Goal: Check status: Check status

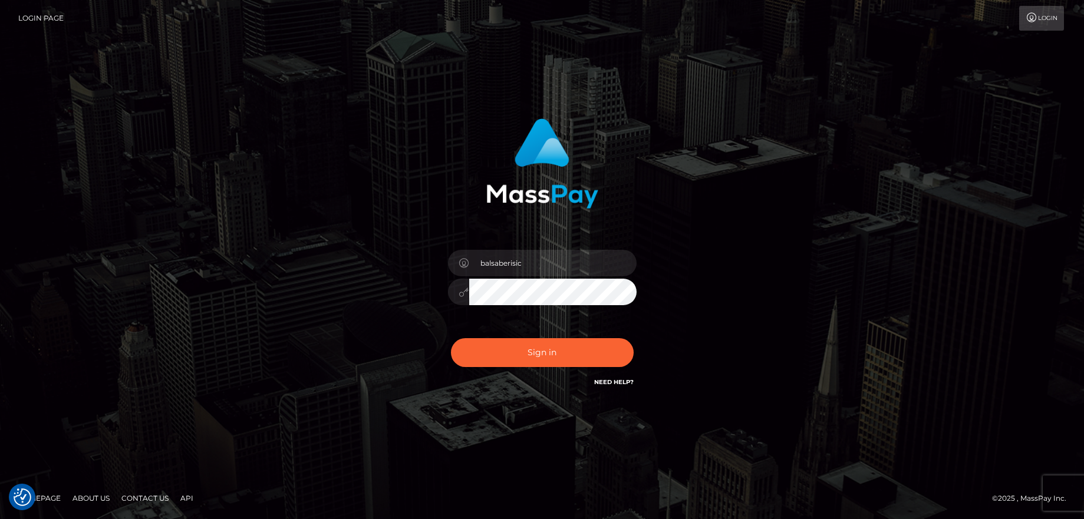
click at [539, 348] on button "Sign in" at bounding box center [542, 352] width 183 height 29
type input "balsaberisic"
click at [539, 348] on button "Sign in" at bounding box center [542, 352] width 183 height 29
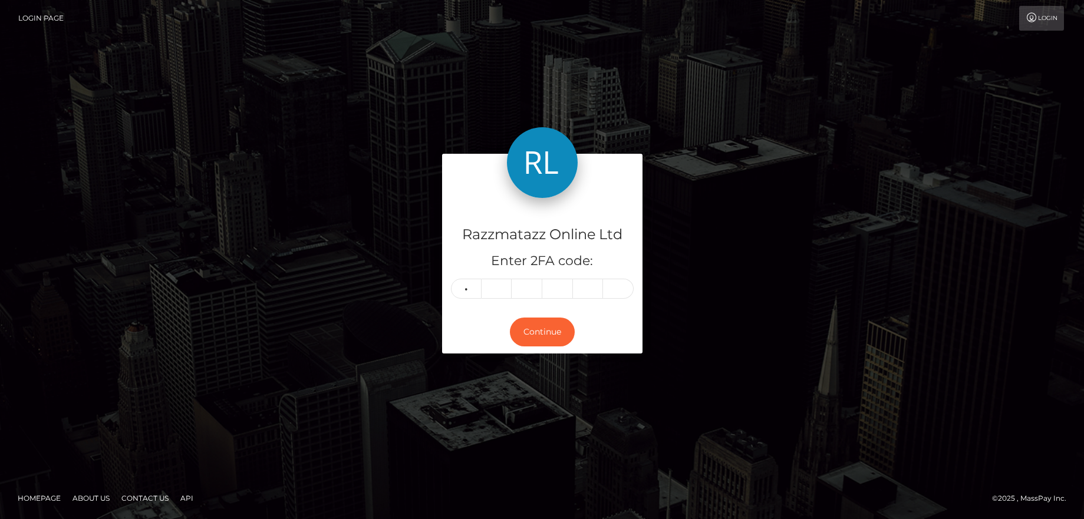
type input "7"
type input "6"
type input "0"
type input "9"
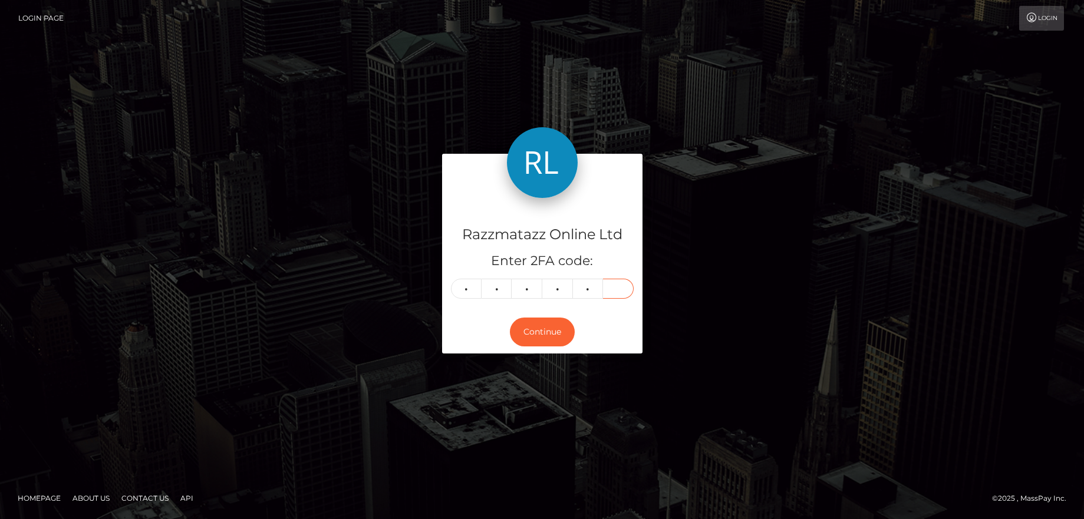
type input "9"
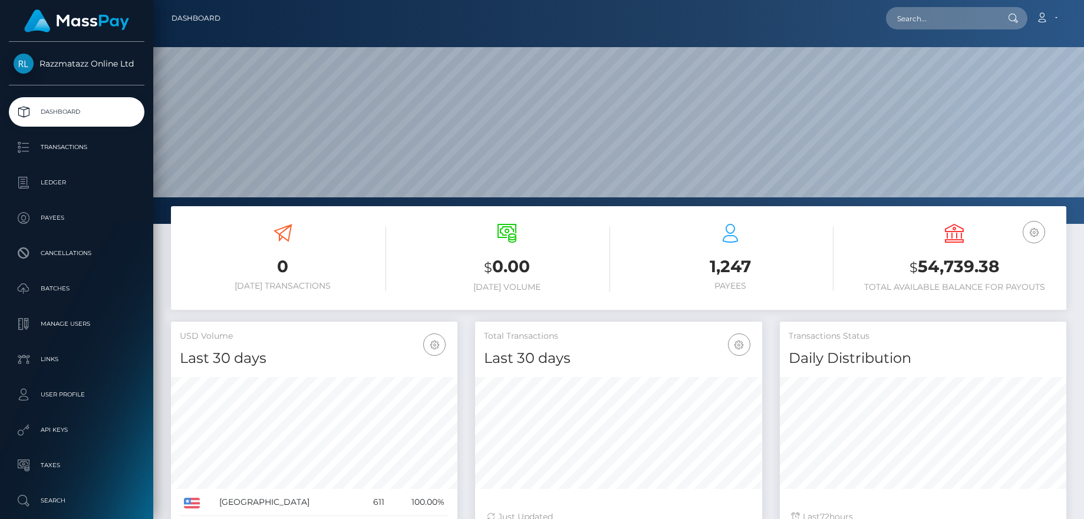
scroll to position [209, 287]
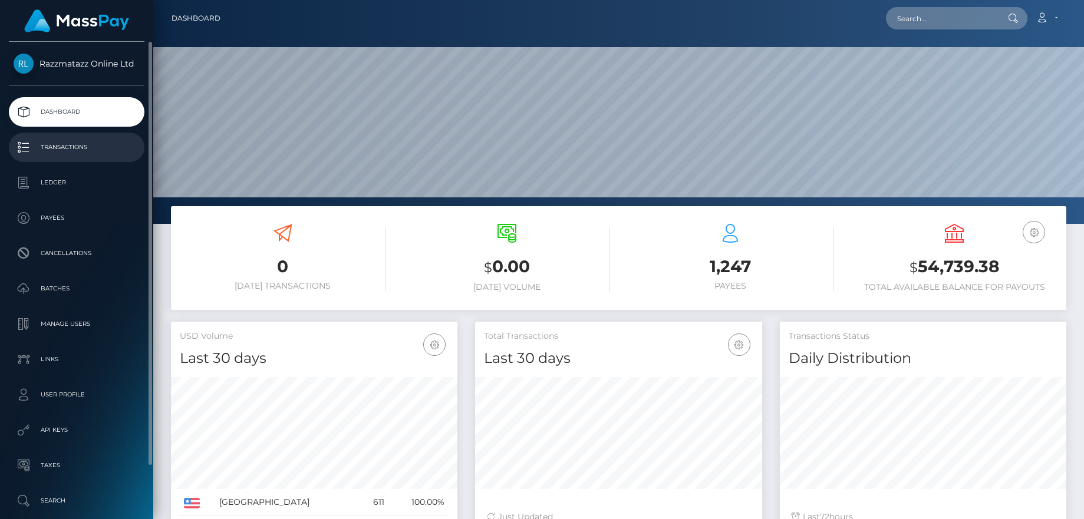
click at [61, 143] on p "Transactions" at bounding box center [77, 148] width 126 height 18
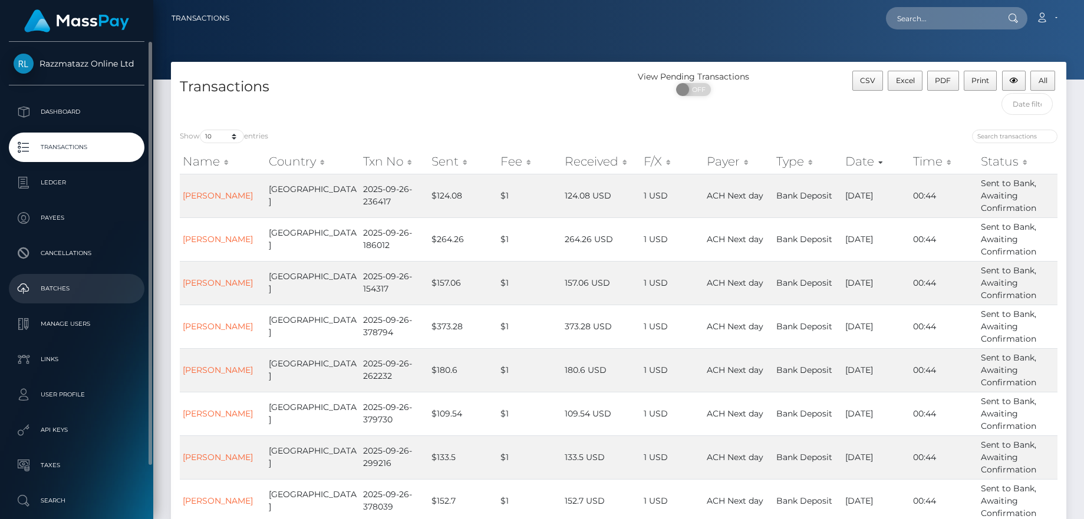
click at [73, 292] on p "Batches" at bounding box center [77, 289] width 126 height 18
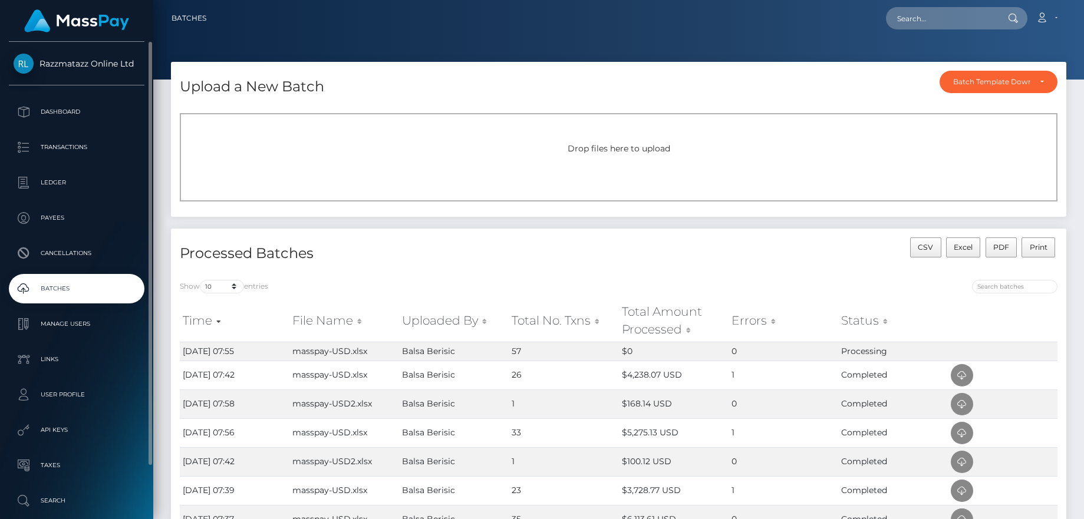
click at [80, 284] on p "Batches" at bounding box center [77, 289] width 126 height 18
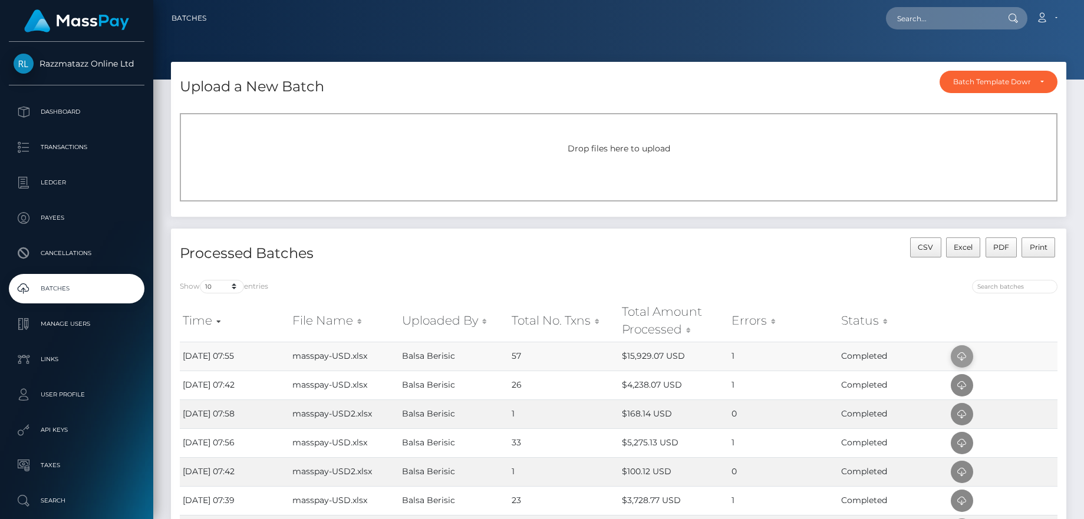
click at [957, 352] on icon at bounding box center [962, 357] width 14 height 15
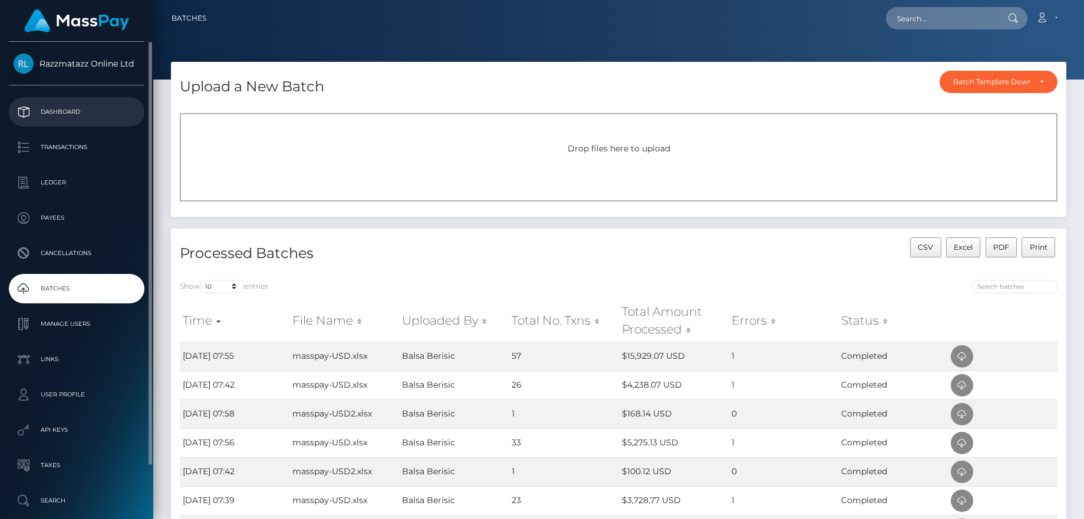
click at [128, 110] on p "Dashboard" at bounding box center [77, 112] width 126 height 18
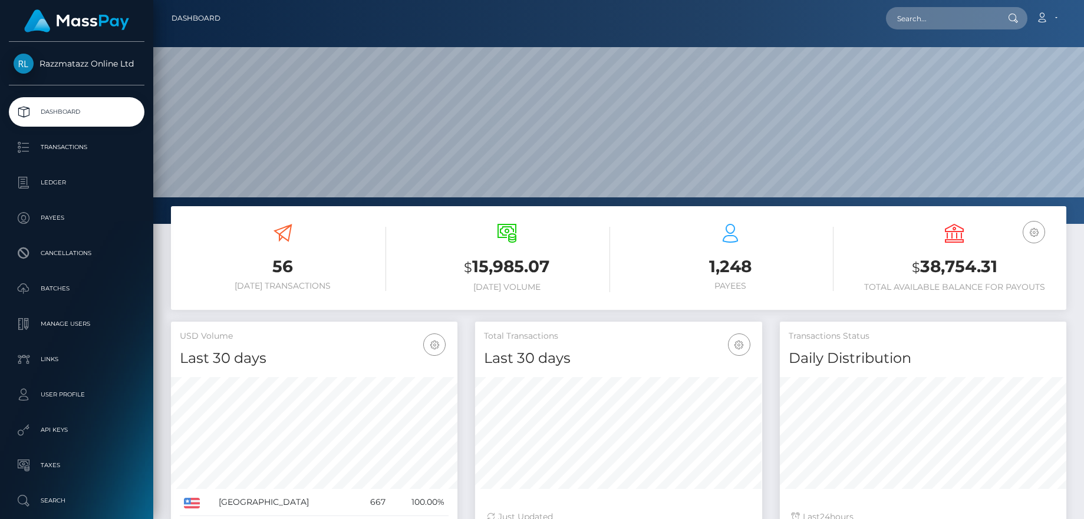
scroll to position [209, 287]
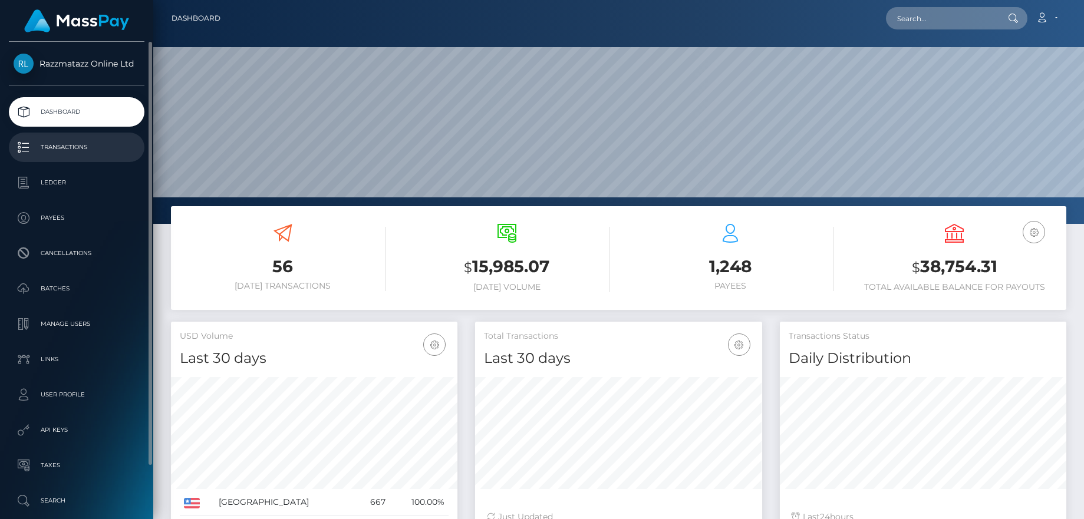
click at [75, 144] on p "Transactions" at bounding box center [77, 148] width 126 height 18
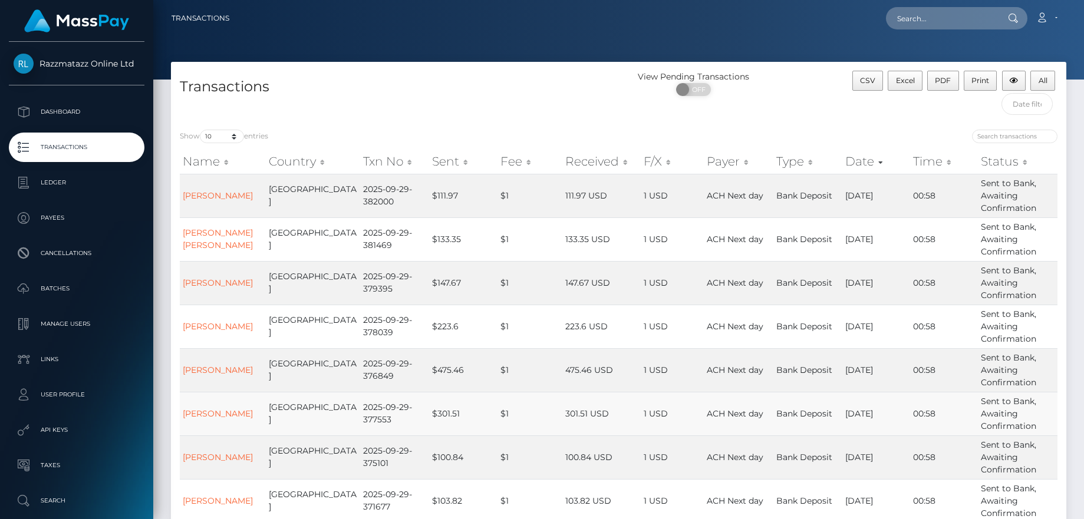
scroll to position [210, 0]
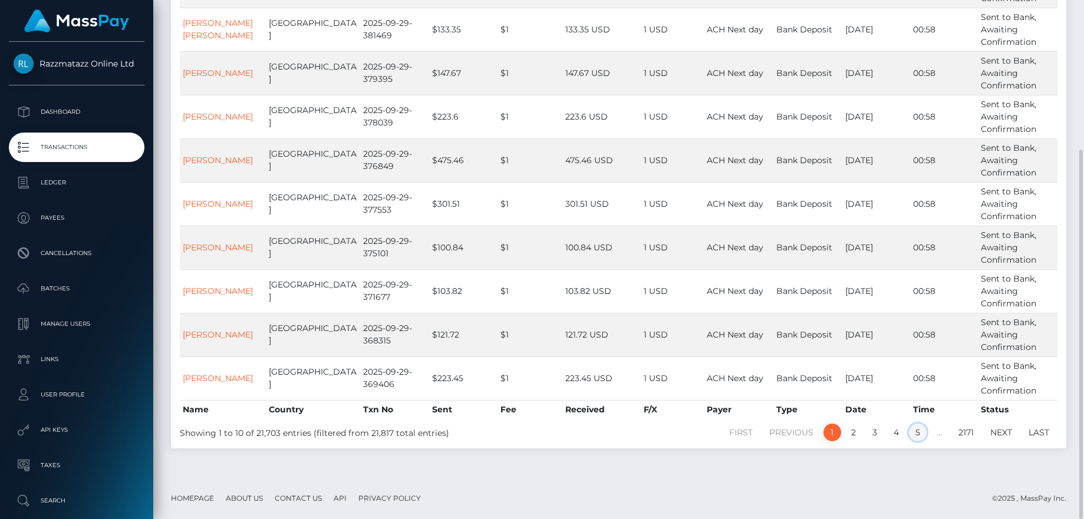
click at [924, 430] on link "5" at bounding box center [918, 433] width 18 height 18
click at [914, 429] on link "6" at bounding box center [918, 433] width 18 height 18
click at [874, 433] on link "5" at bounding box center [875, 433] width 18 height 18
click at [875, 436] on link "4" at bounding box center [875, 433] width 18 height 18
click at [873, 431] on link "3" at bounding box center [875, 433] width 18 height 18
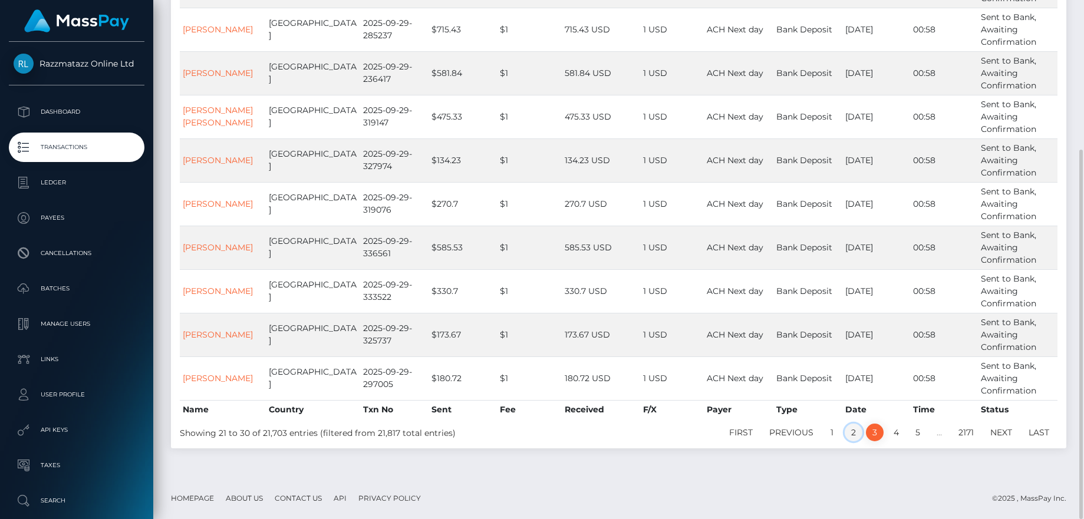
click at [853, 424] on link "2" at bounding box center [854, 433] width 18 height 18
click at [833, 424] on link "1" at bounding box center [833, 433] width 18 height 18
